Goal: Navigation & Orientation: Find specific page/section

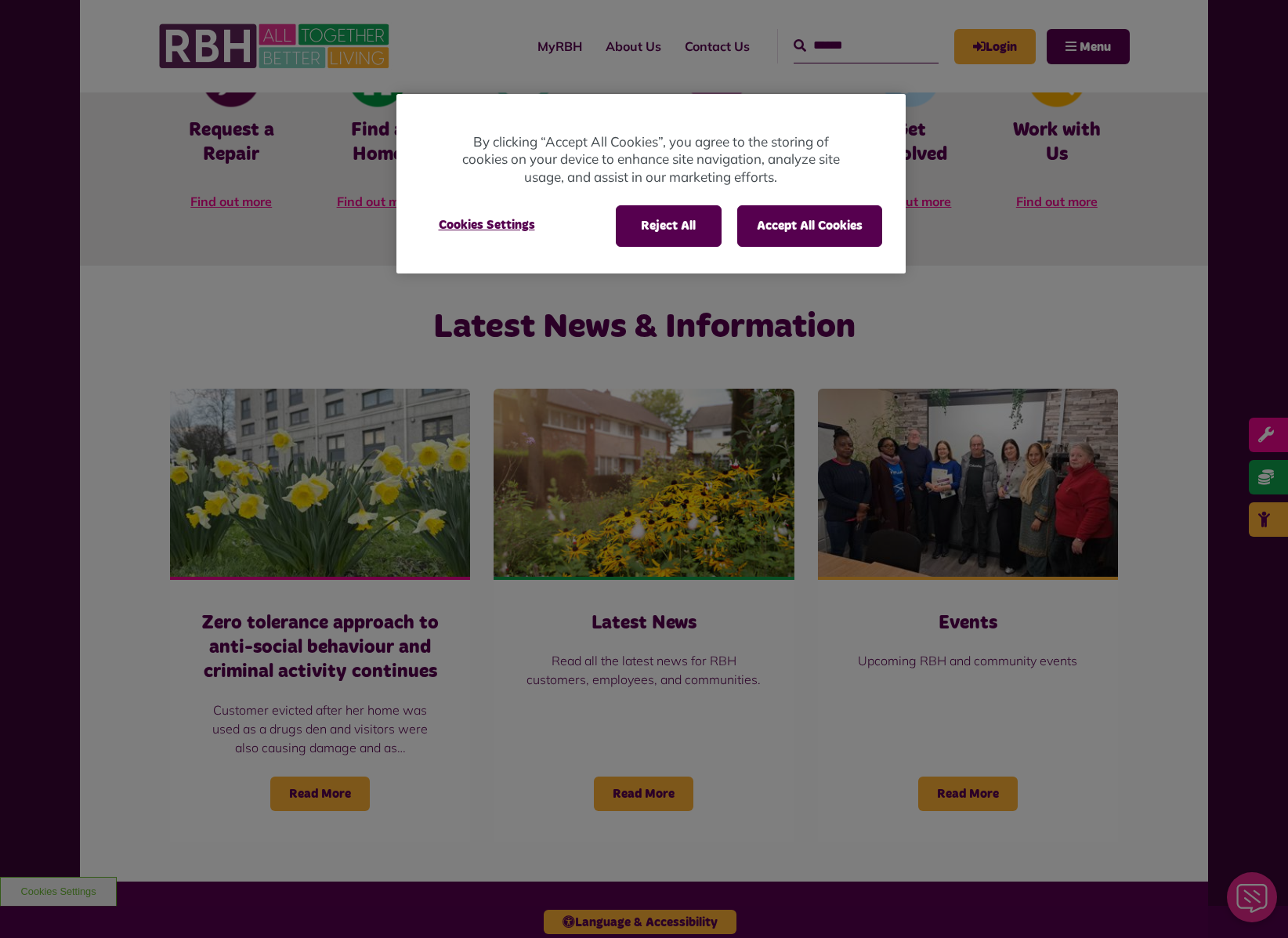
scroll to position [1198, 0]
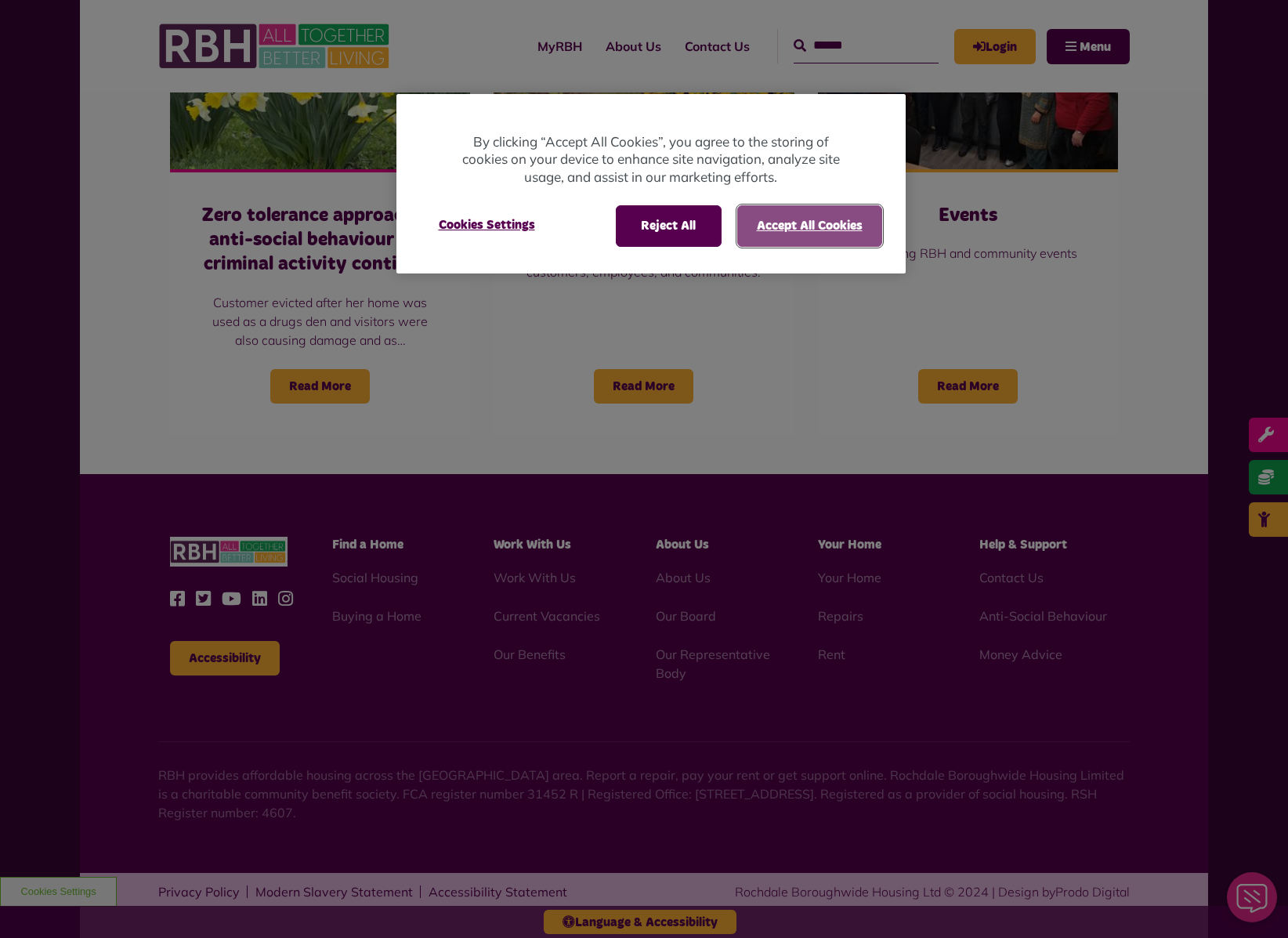
click at [834, 214] on button "Accept All Cookies" at bounding box center [810, 226] width 145 height 41
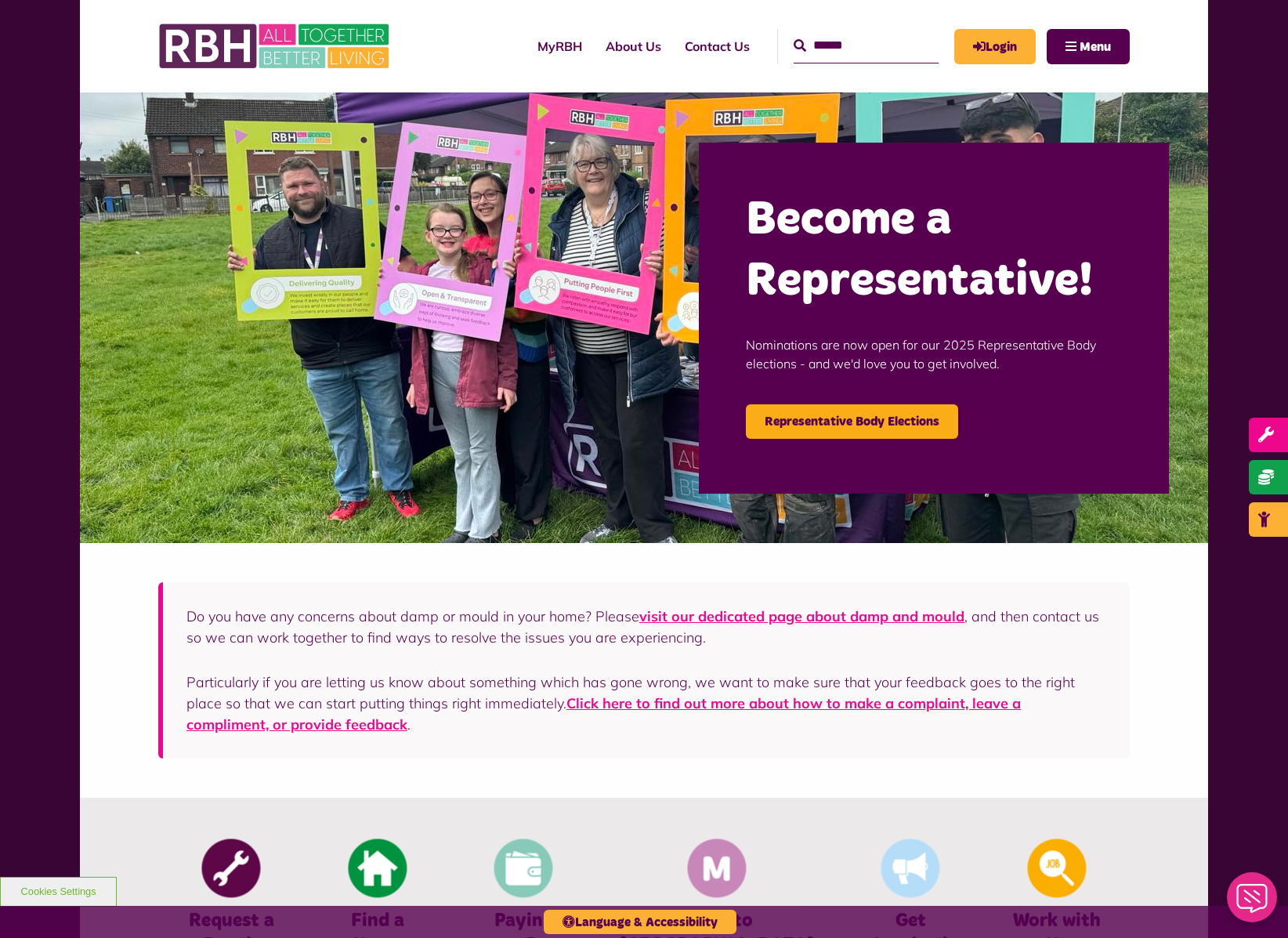
scroll to position [8, 0]
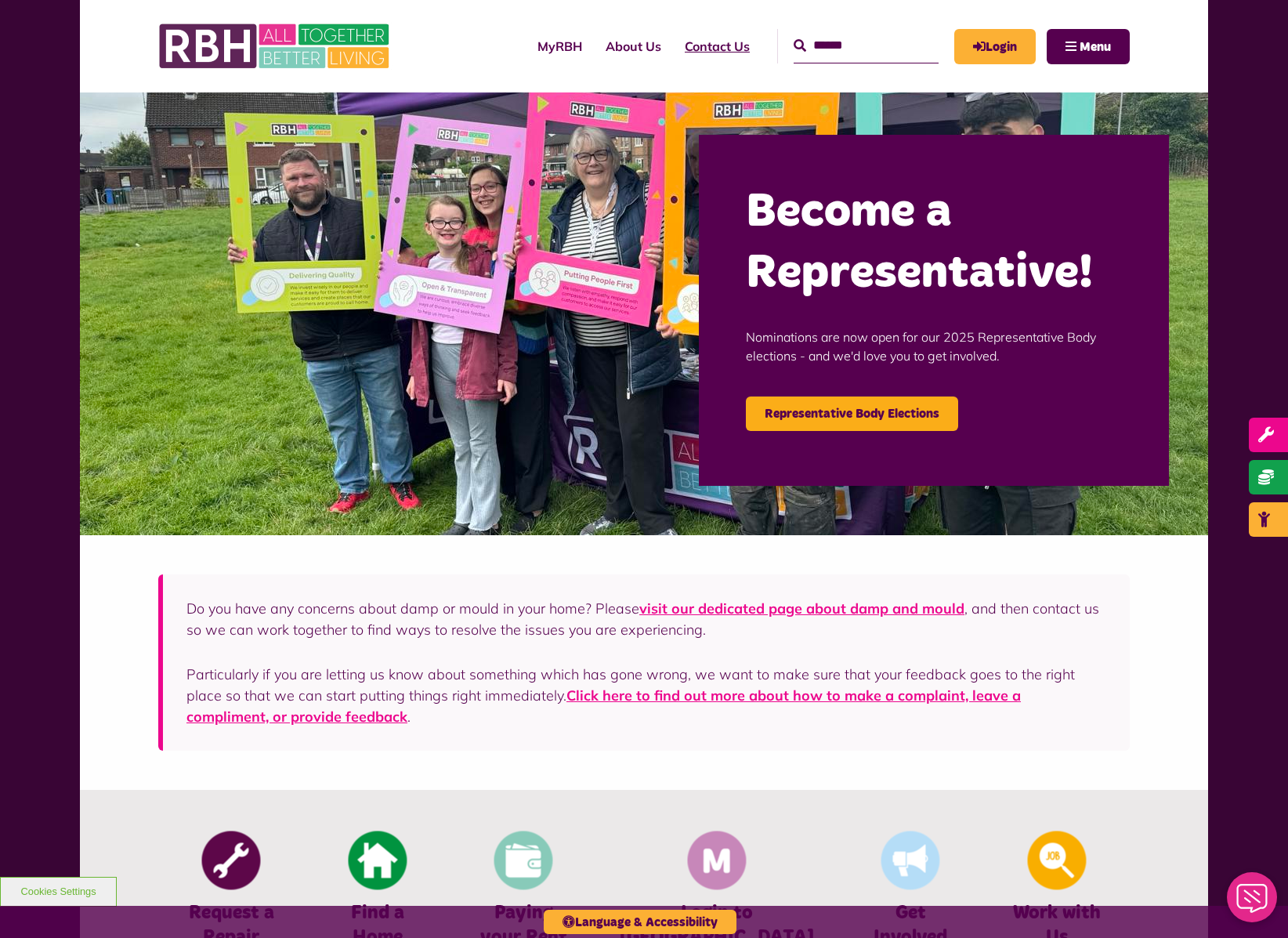
click at [690, 43] on link "Contact Us" at bounding box center [717, 47] width 88 height 42
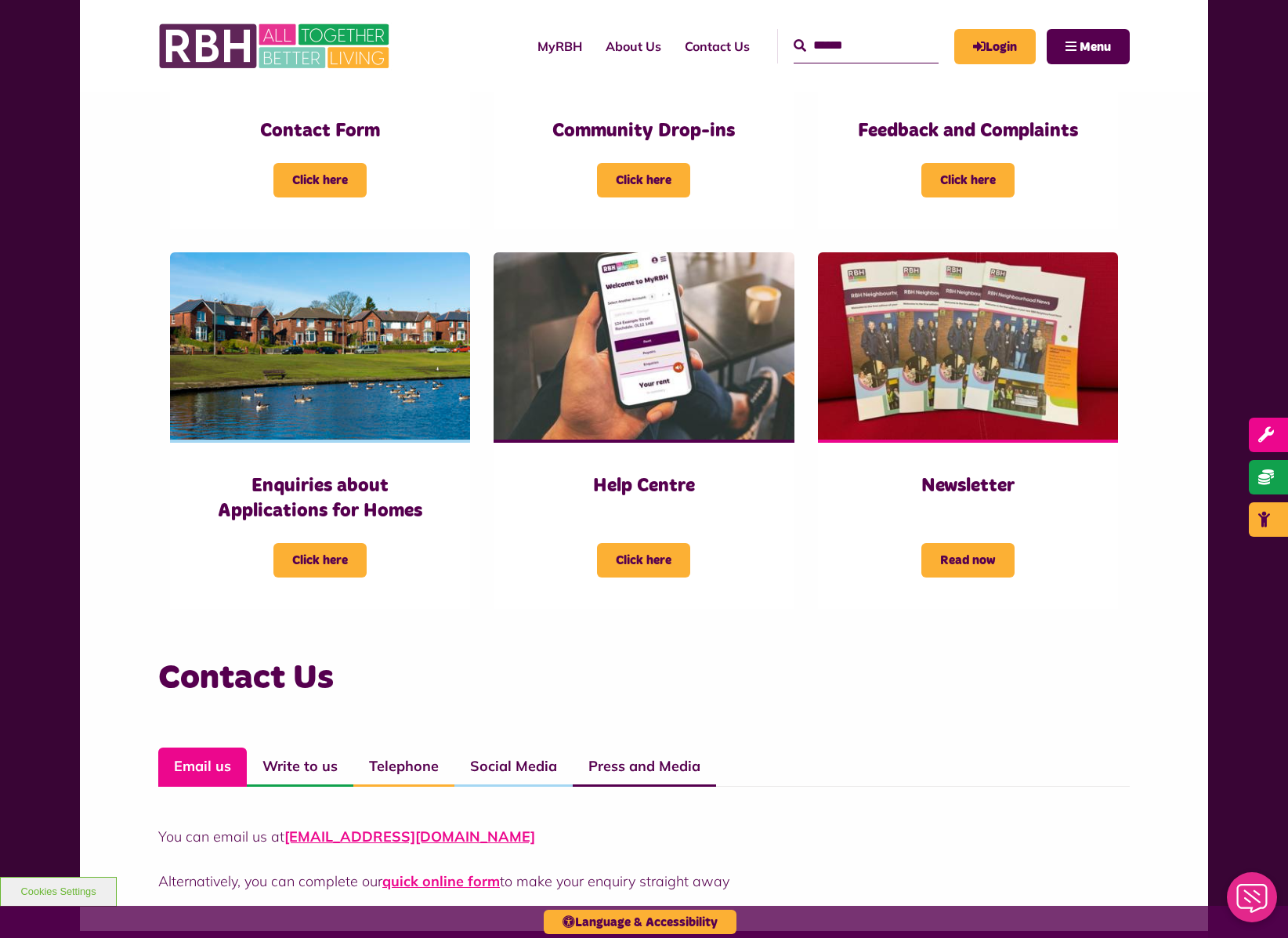
scroll to position [1005, 0]
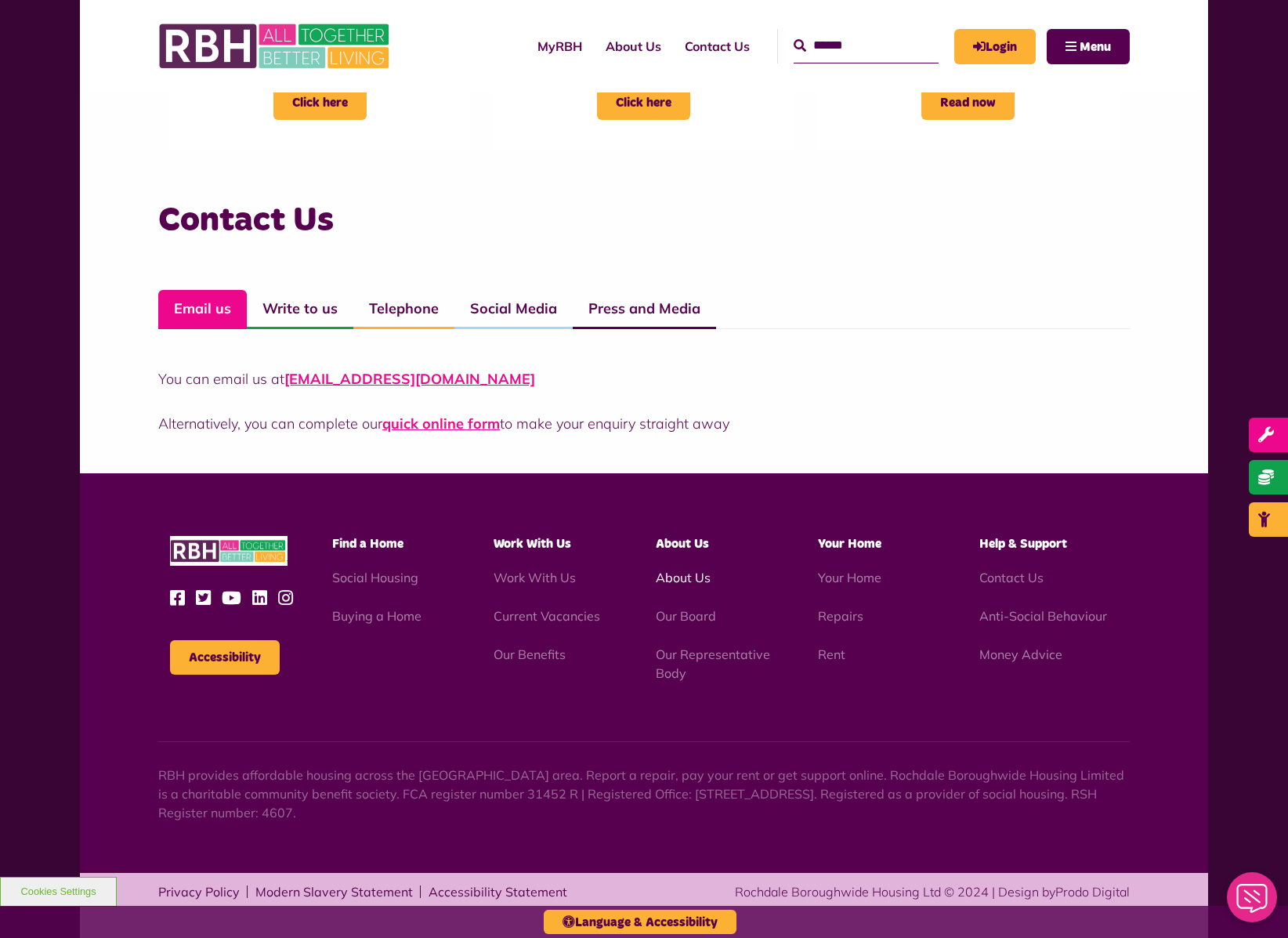
click at [700, 577] on link "About Us" at bounding box center [682, 577] width 55 height 16
